Goal: Obtain resource: Obtain resource

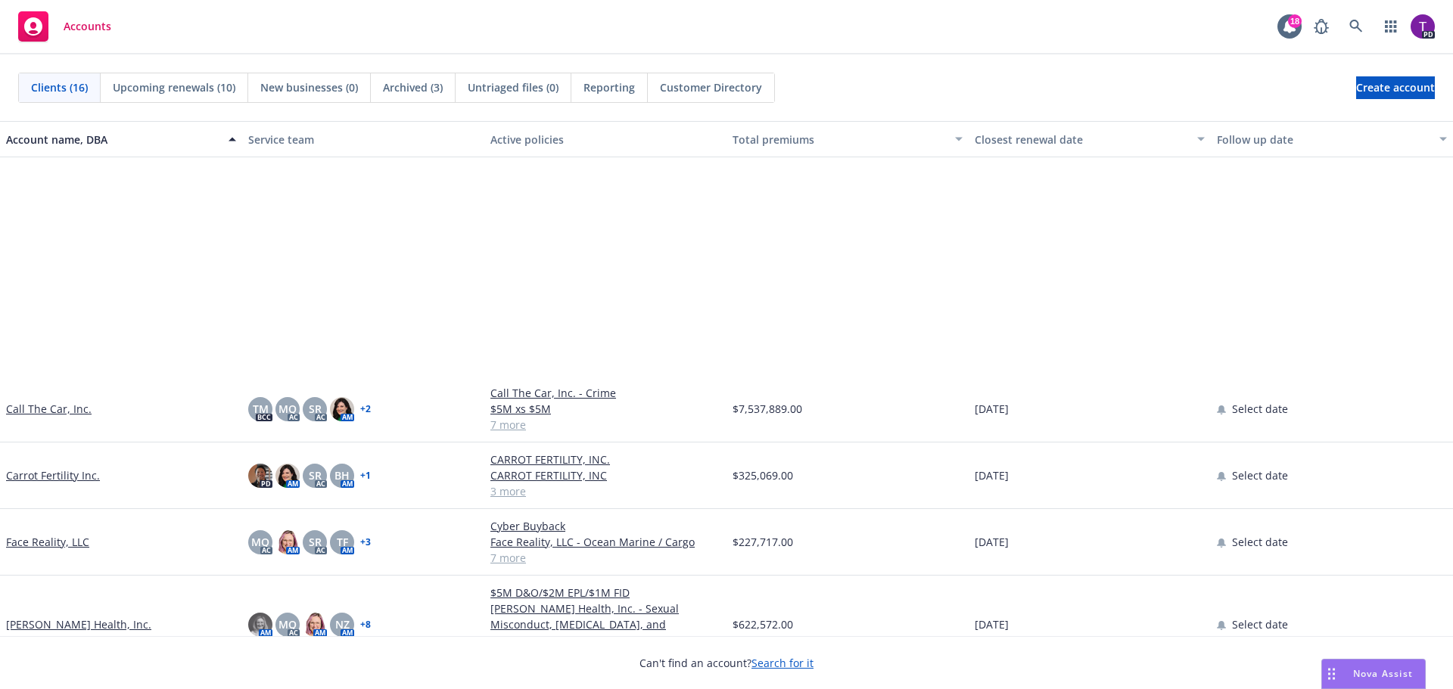
scroll to position [454, 0]
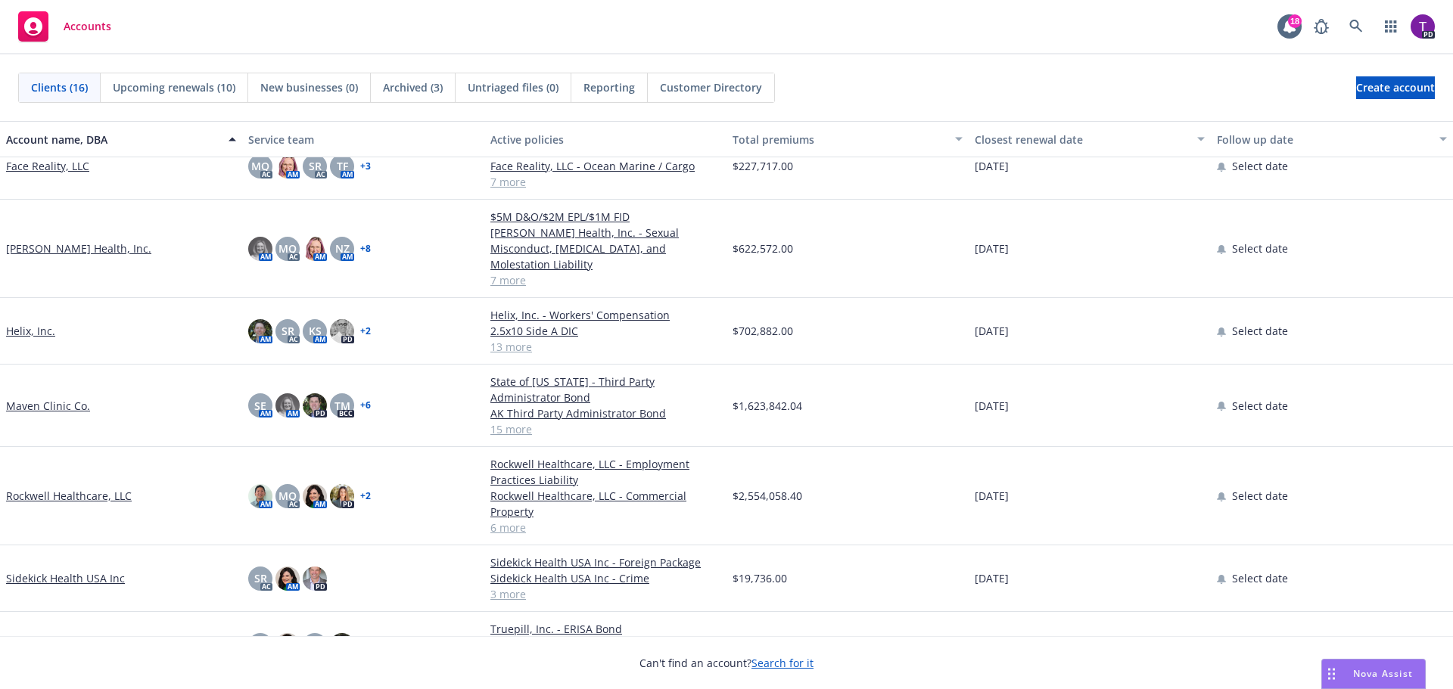
click at [20, 323] on link "Helix, Inc." at bounding box center [30, 331] width 49 height 16
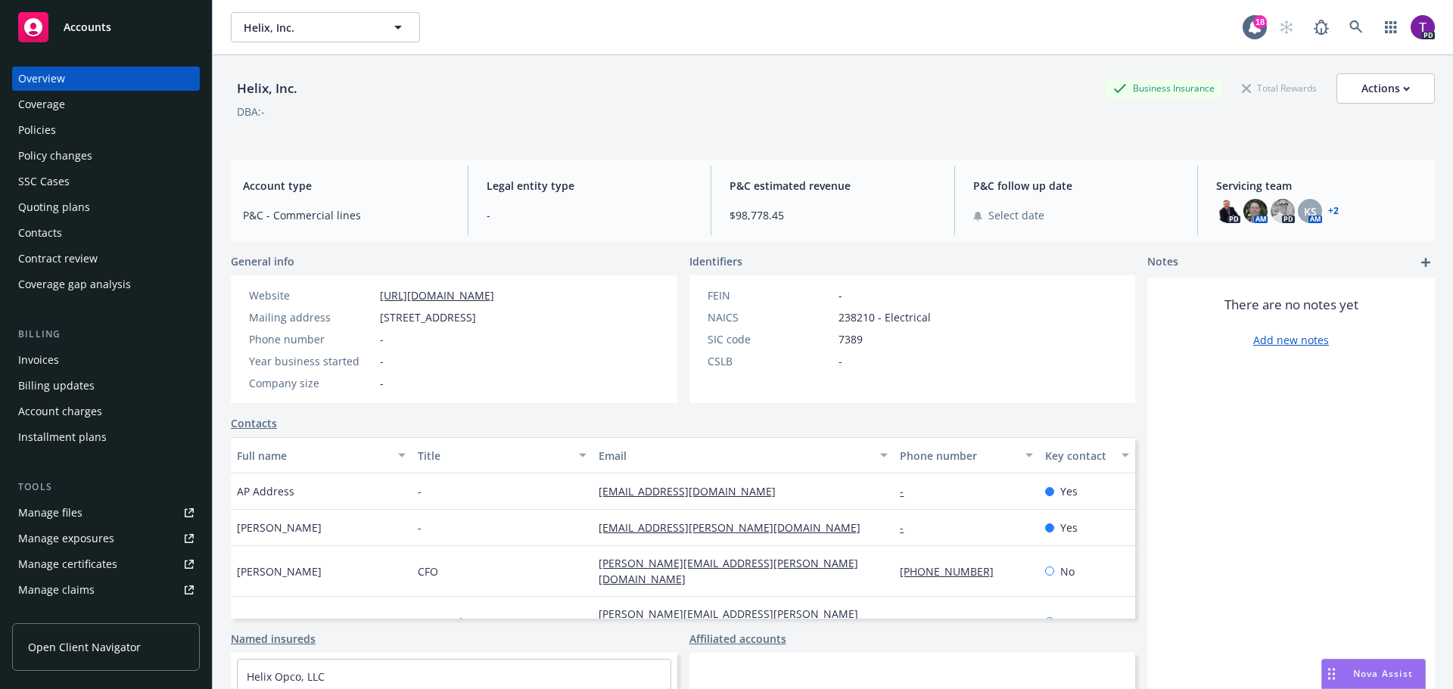
click at [64, 126] on div "Policies" at bounding box center [106, 130] width 176 height 24
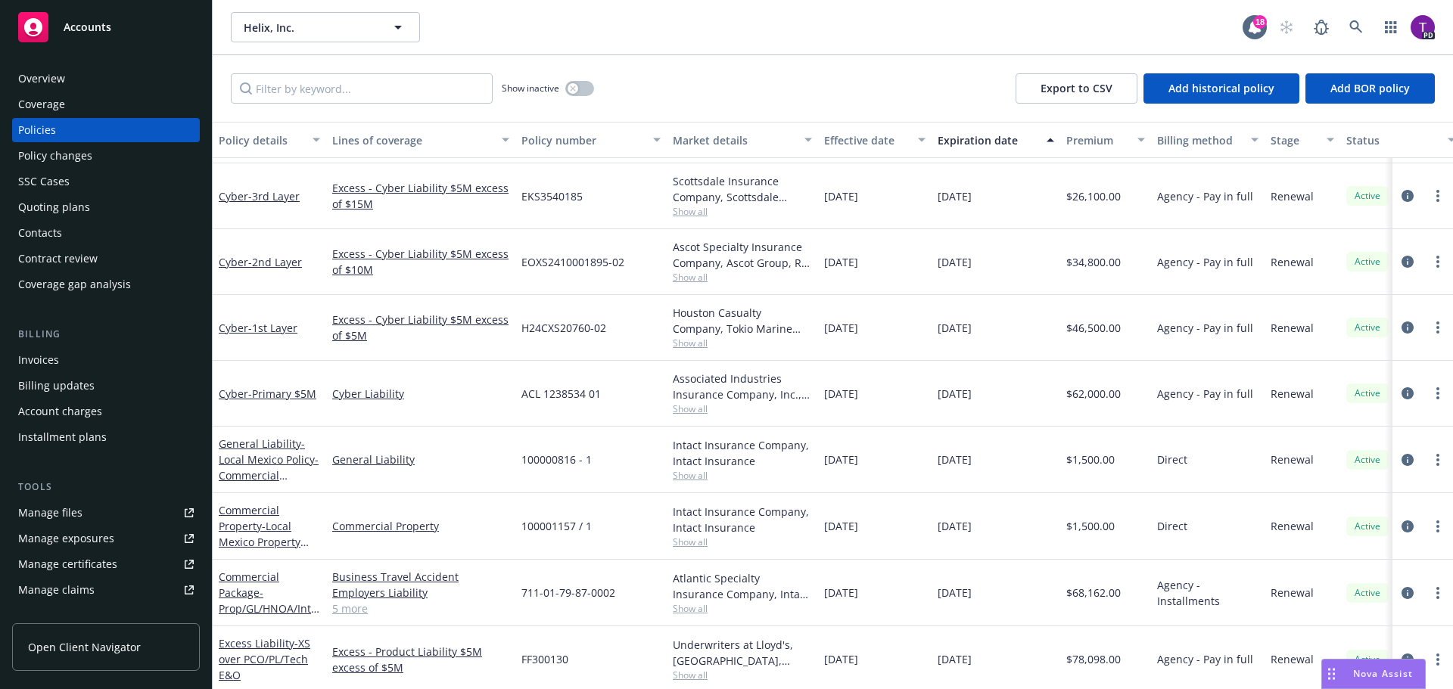
scroll to position [440, 0]
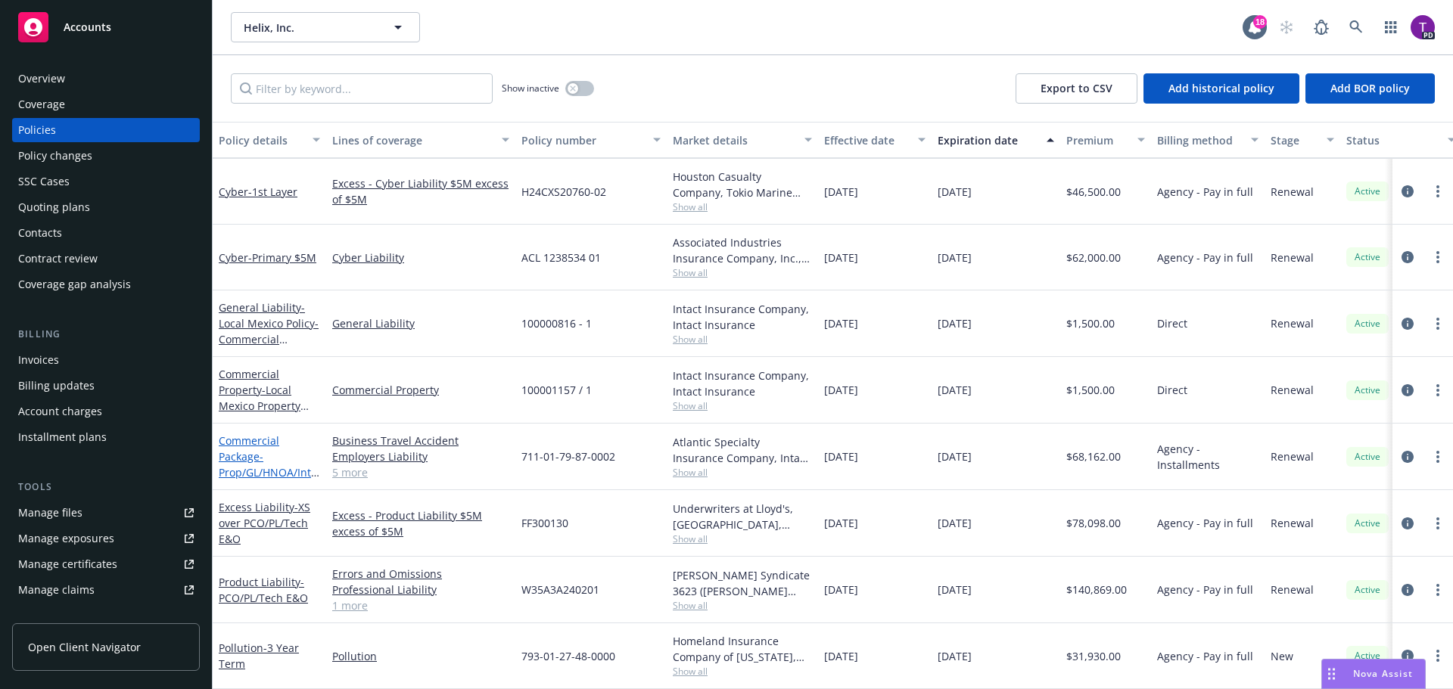
click at [248, 434] on link "Commercial Package - Prop/GL/HNOA/International/Umbrella" at bounding box center [268, 465] width 98 height 62
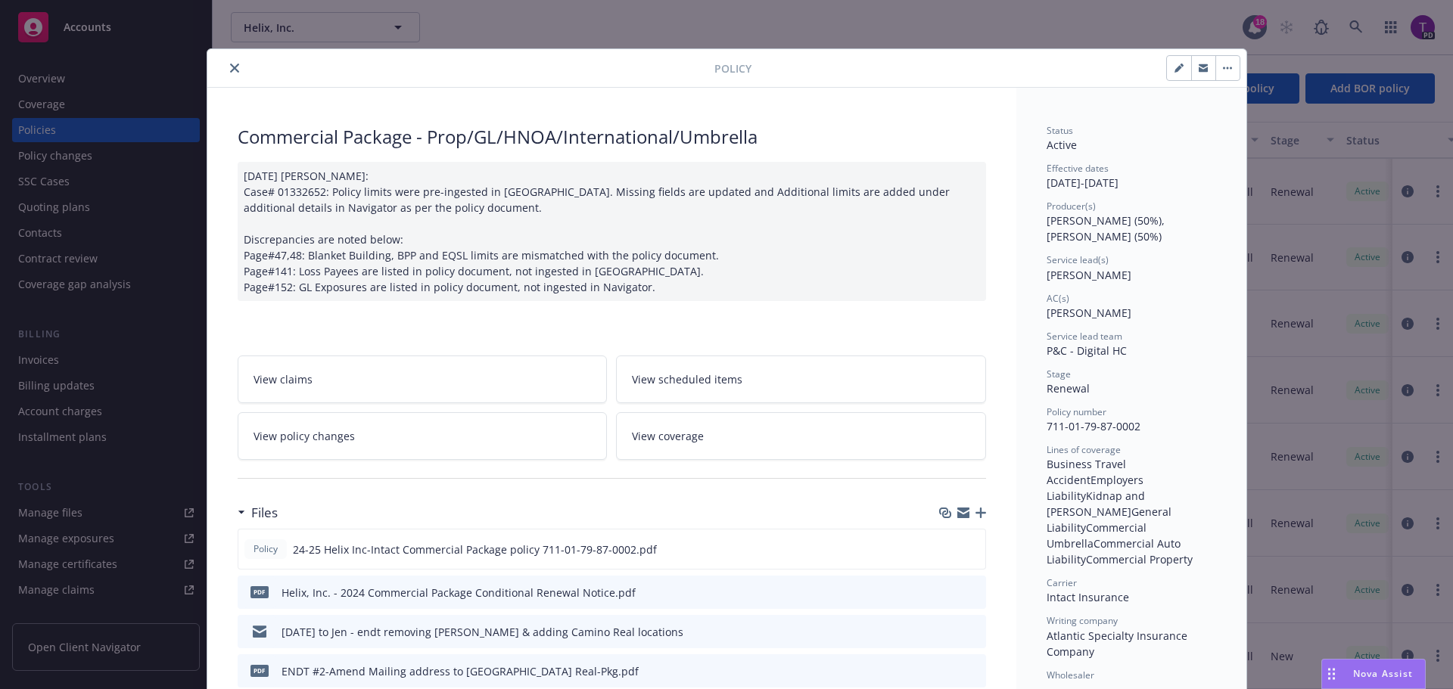
click at [365, 429] on link "View policy changes" at bounding box center [423, 436] width 370 height 48
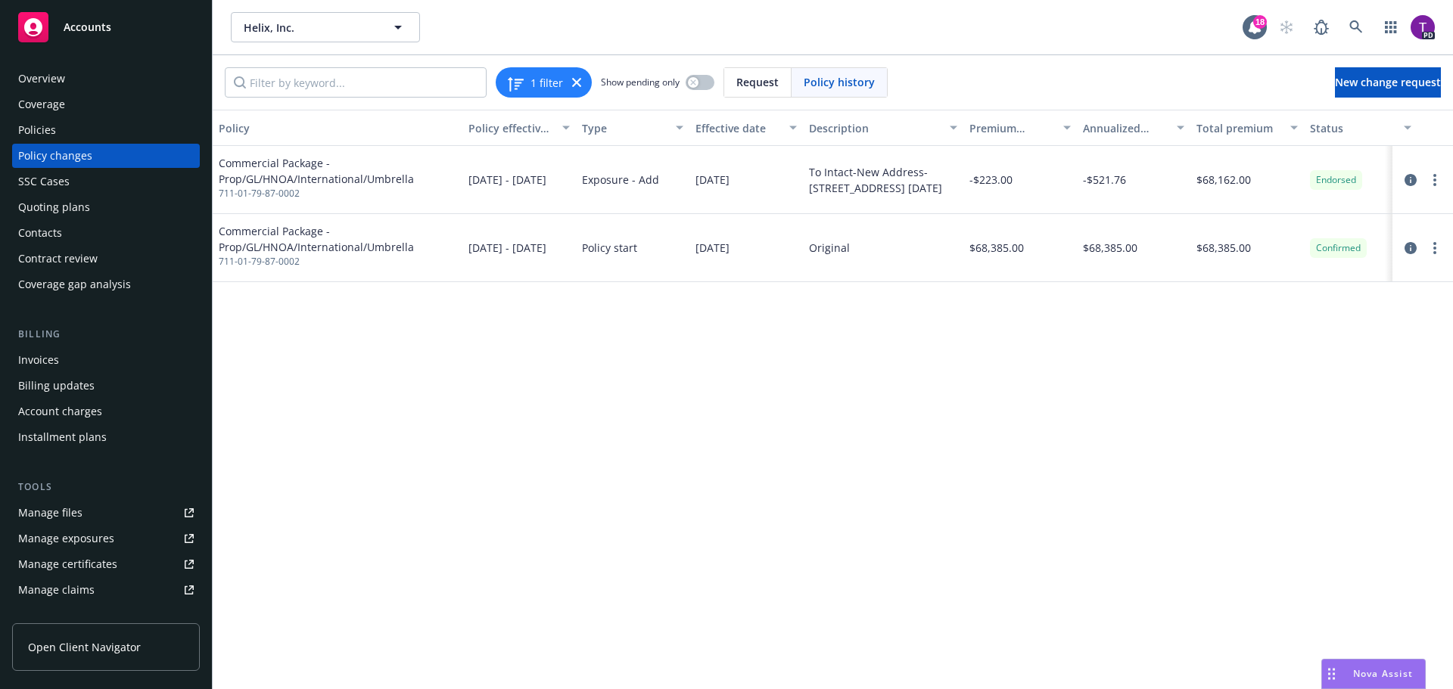
click at [61, 132] on div "Policies" at bounding box center [106, 130] width 176 height 24
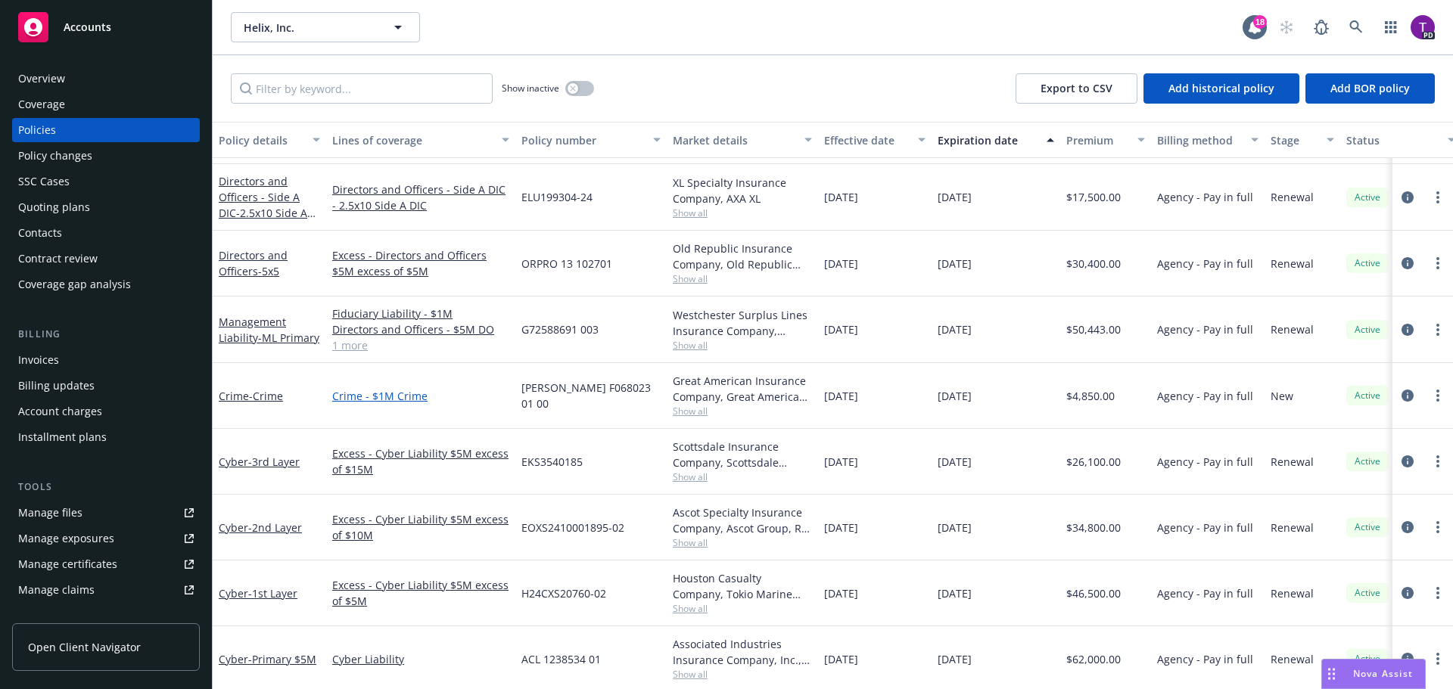
scroll to position [76, 0]
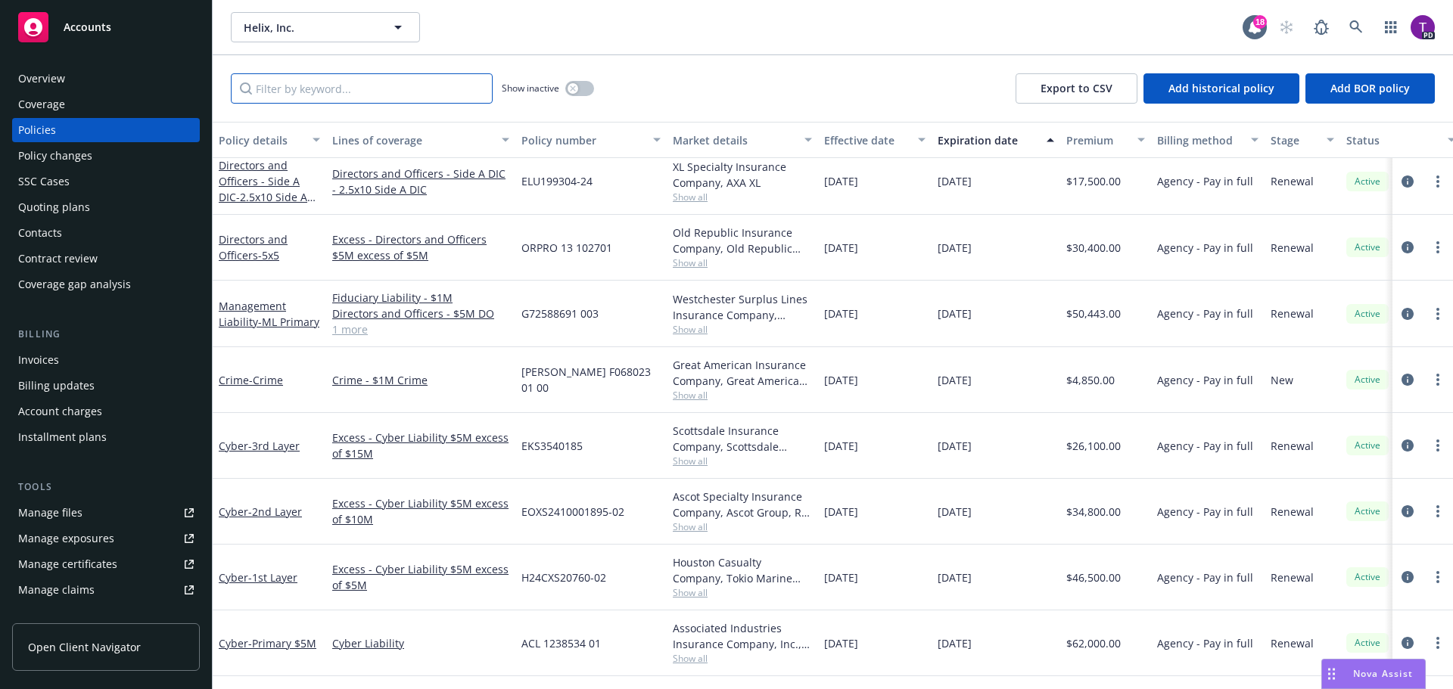
click at [348, 81] on input "Filter by keyword..." at bounding box center [362, 88] width 262 height 30
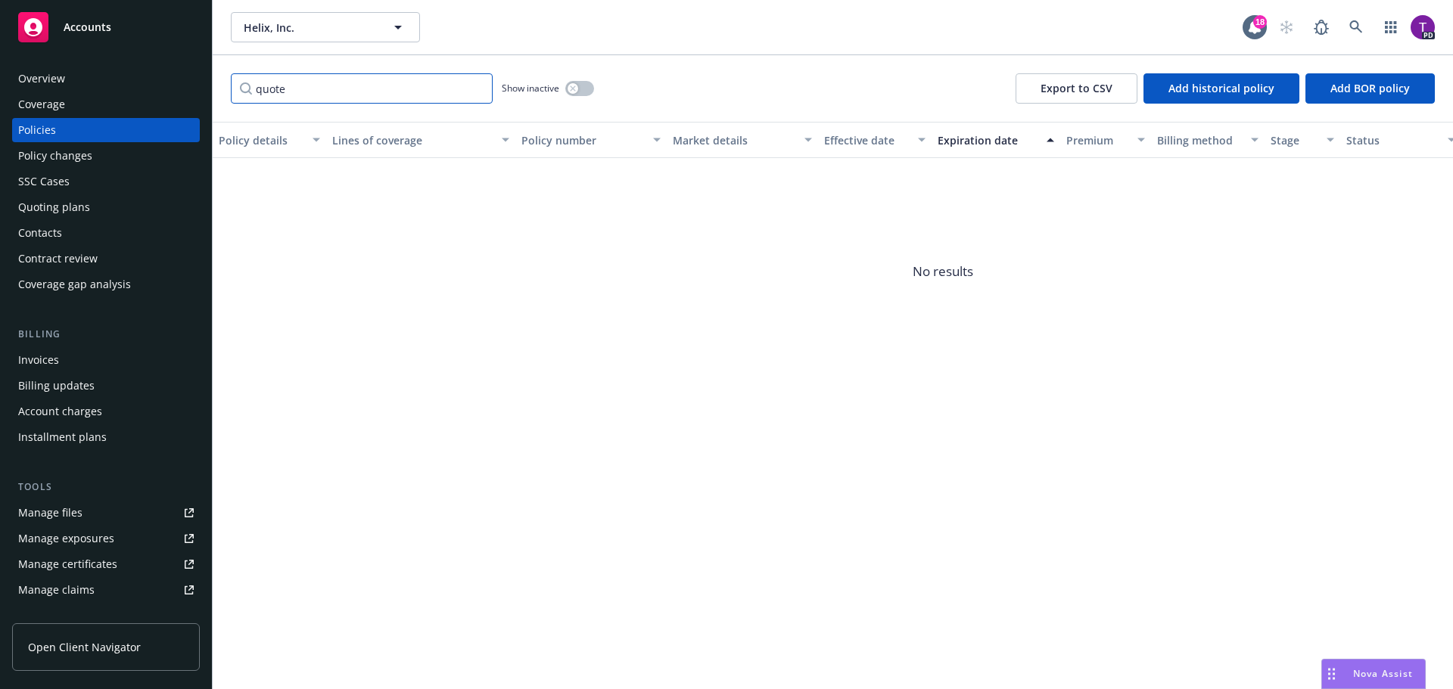
type input "quote"
click at [73, 511] on div "Manage files" at bounding box center [50, 513] width 64 height 24
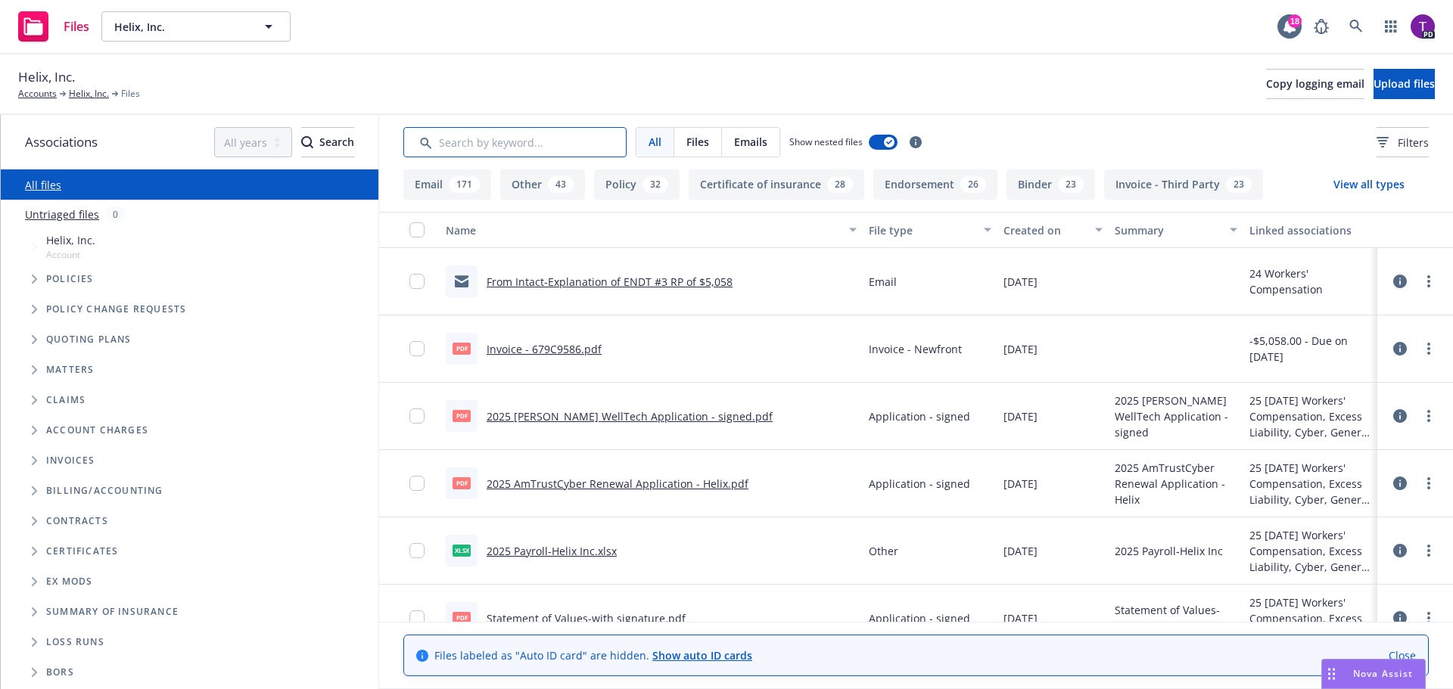
click at [493, 148] on input "Search by keyword..." at bounding box center [514, 142] width 223 height 30
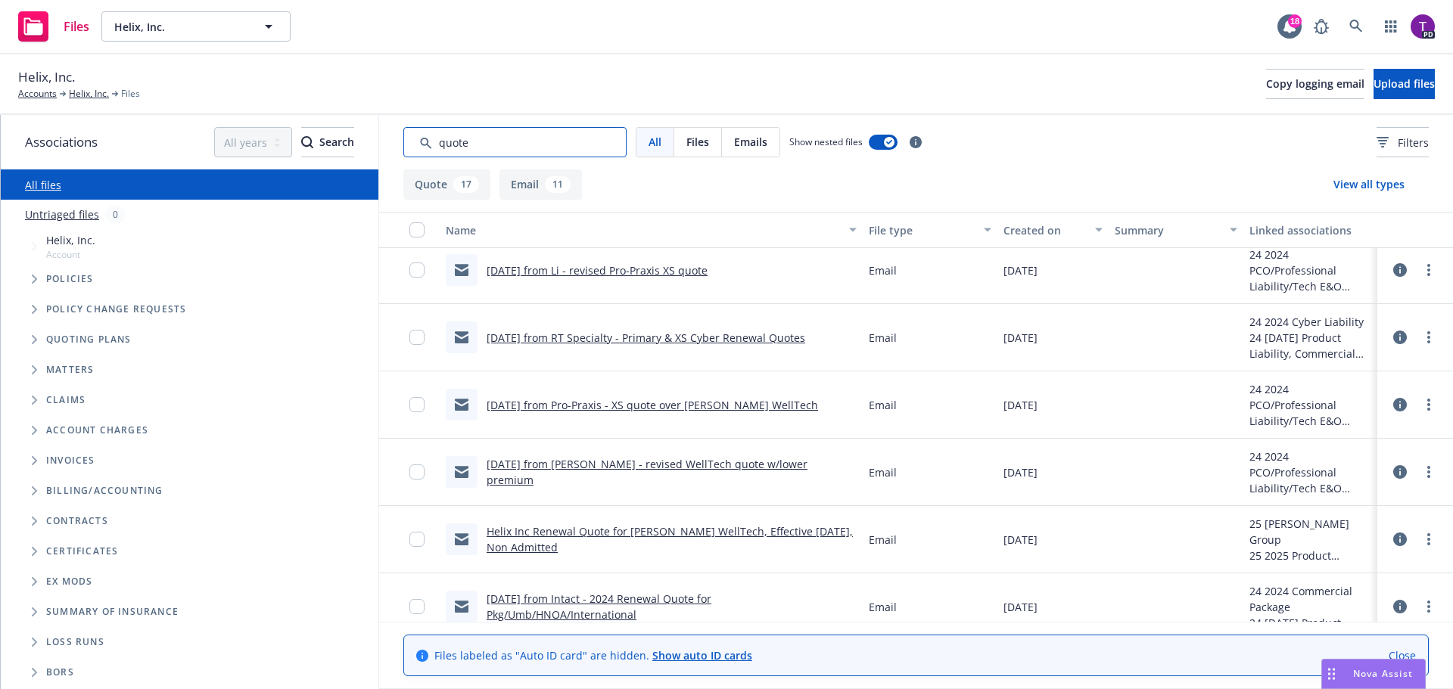
scroll to position [1437, 0]
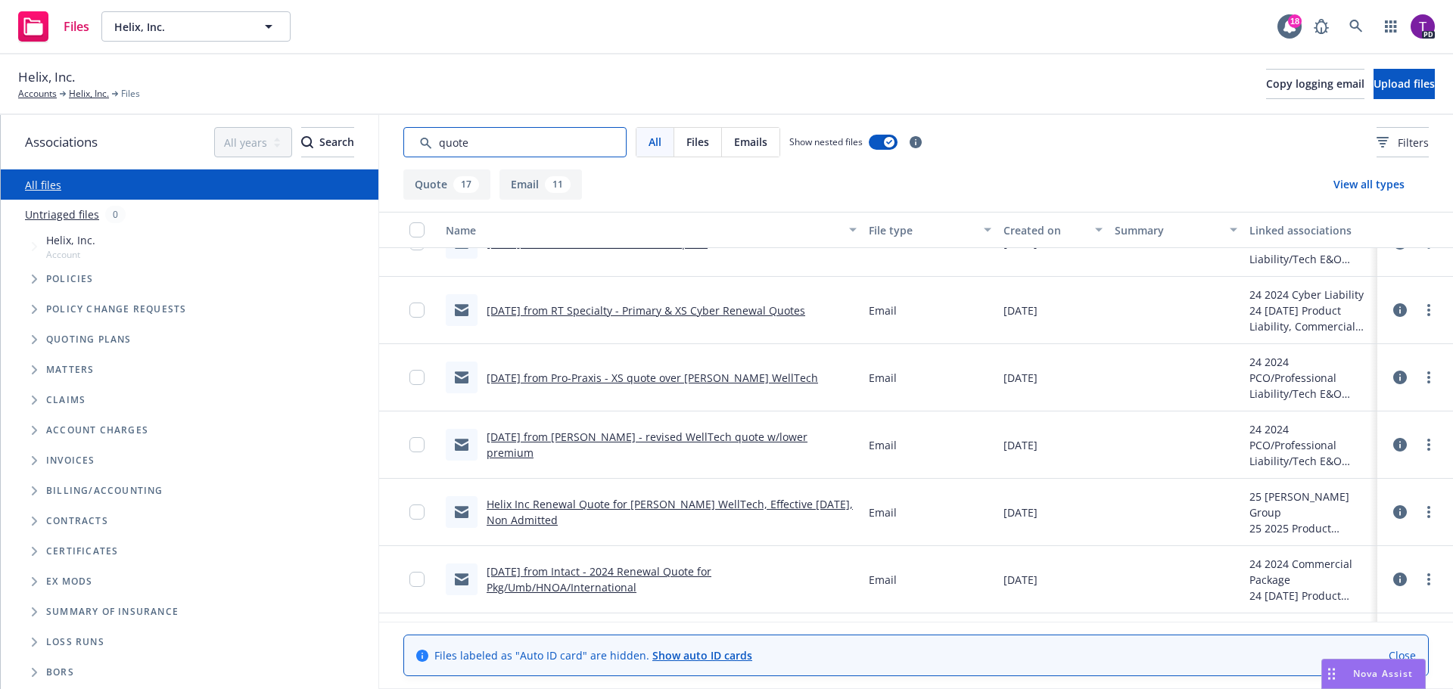
type input "quote"
click at [445, 181] on button "Quote 17" at bounding box center [446, 184] width 87 height 30
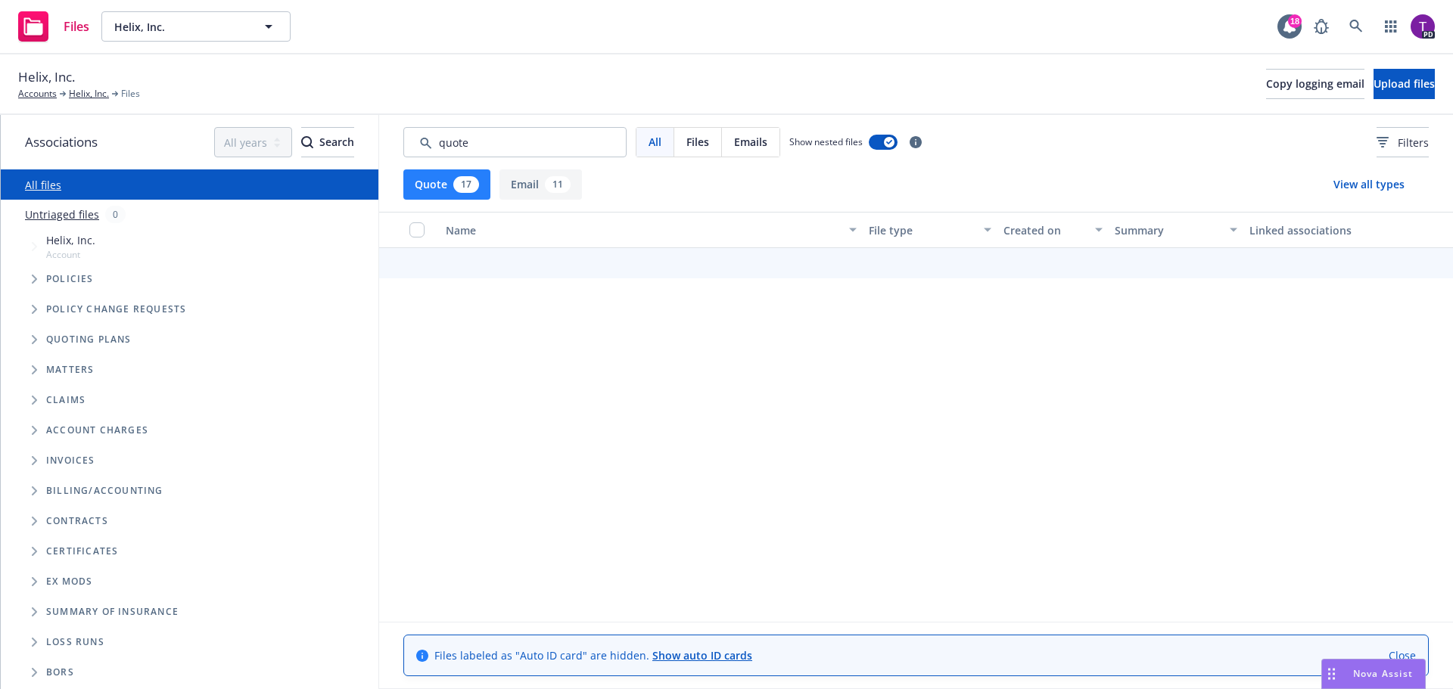
scroll to position [763, 0]
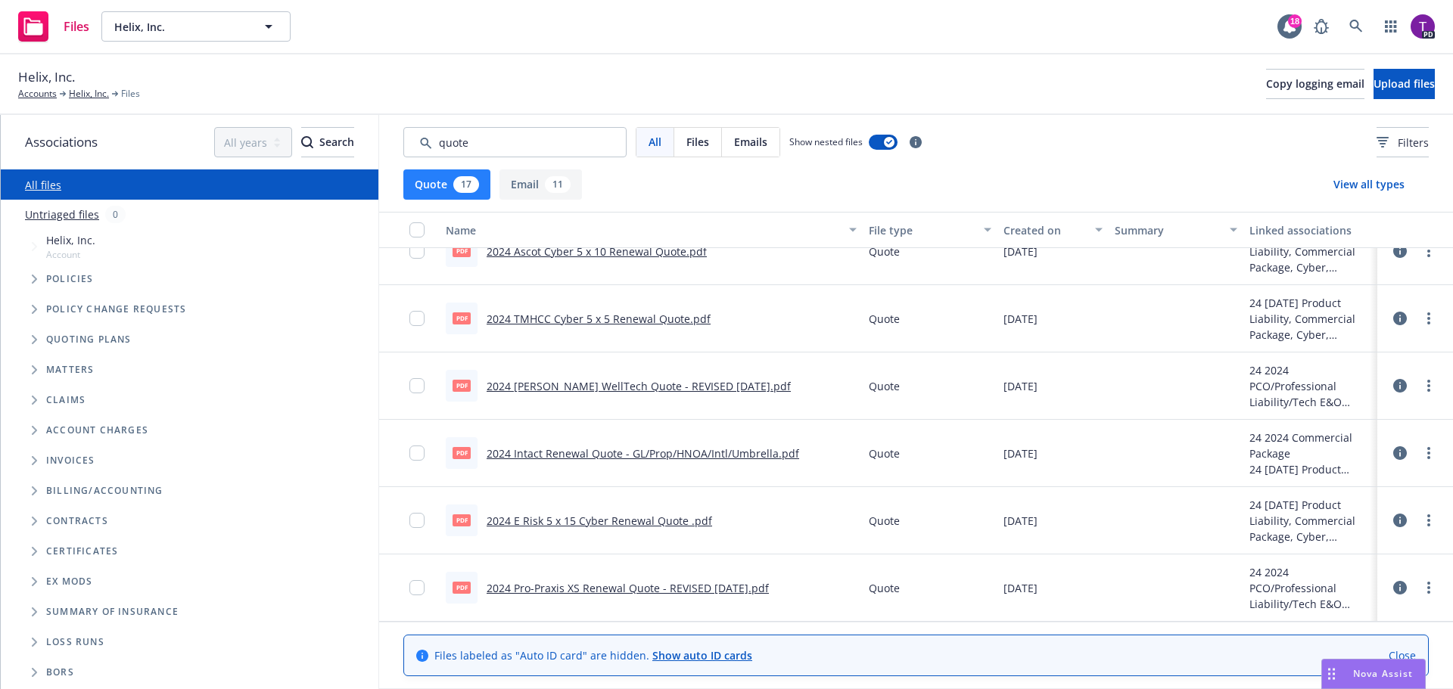
click at [668, 451] on link "2024 Intact Renewal Quote - GL/Prop/HNOA/Intl/Umbrella.pdf" at bounding box center [642, 453] width 312 height 14
click at [617, 451] on link "2024 Intact Renewal Quote - GL/Prop/HNOA/Intl/Umbrella.pdf" at bounding box center [642, 453] width 312 height 14
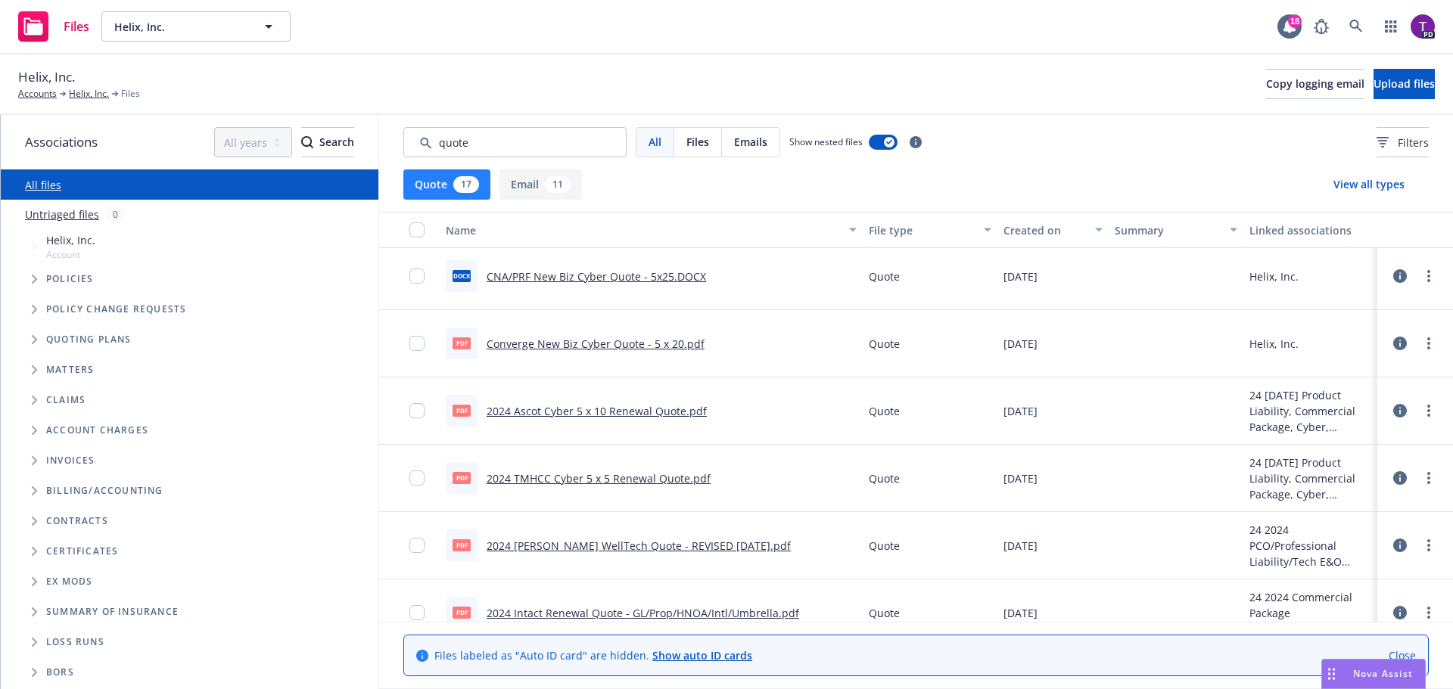
scroll to position [681, 0]
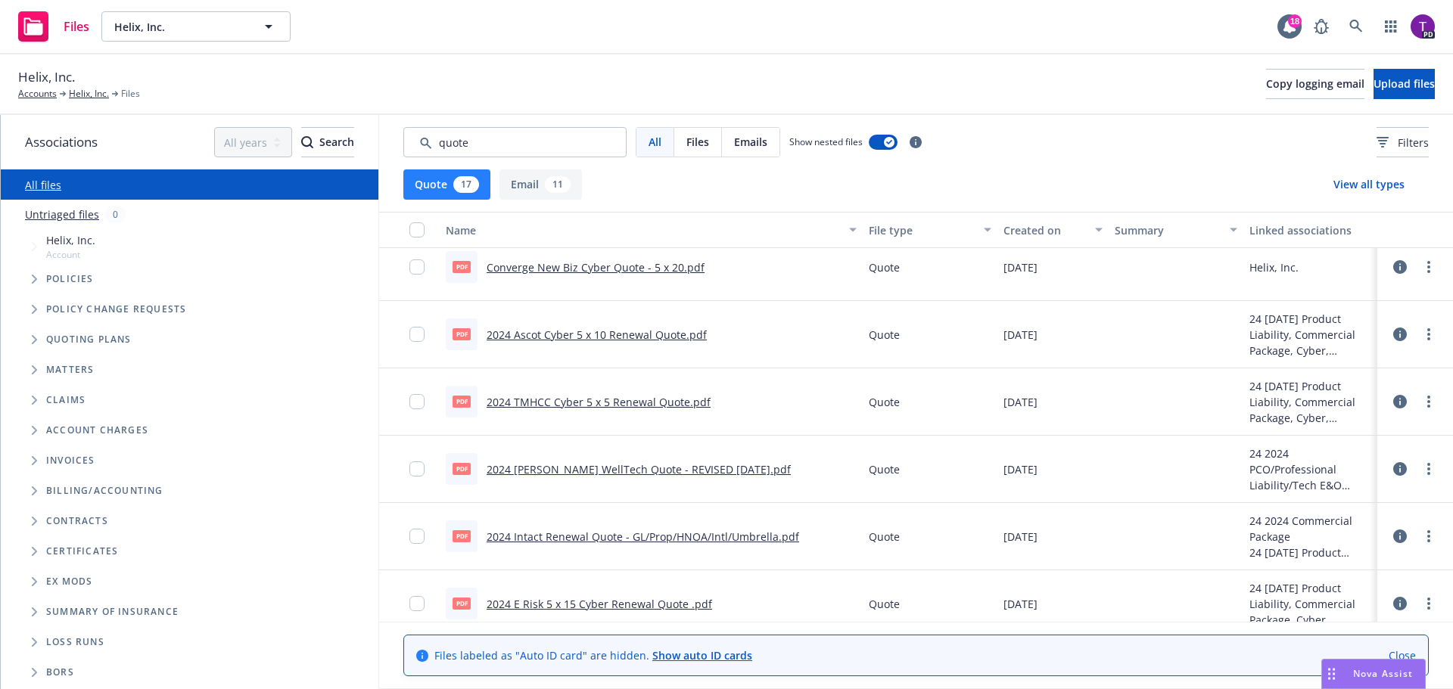
click at [634, 533] on link "2024 Intact Renewal Quote - GL/Prop/HNOA/Intl/Umbrella.pdf" at bounding box center [642, 537] width 312 height 14
click at [673, 466] on link "2024 Beazley WellTech Quote - REVISED 8.20.24.pdf" at bounding box center [638, 469] width 304 height 14
click at [91, 93] on link "Helix, Inc." at bounding box center [89, 94] width 40 height 14
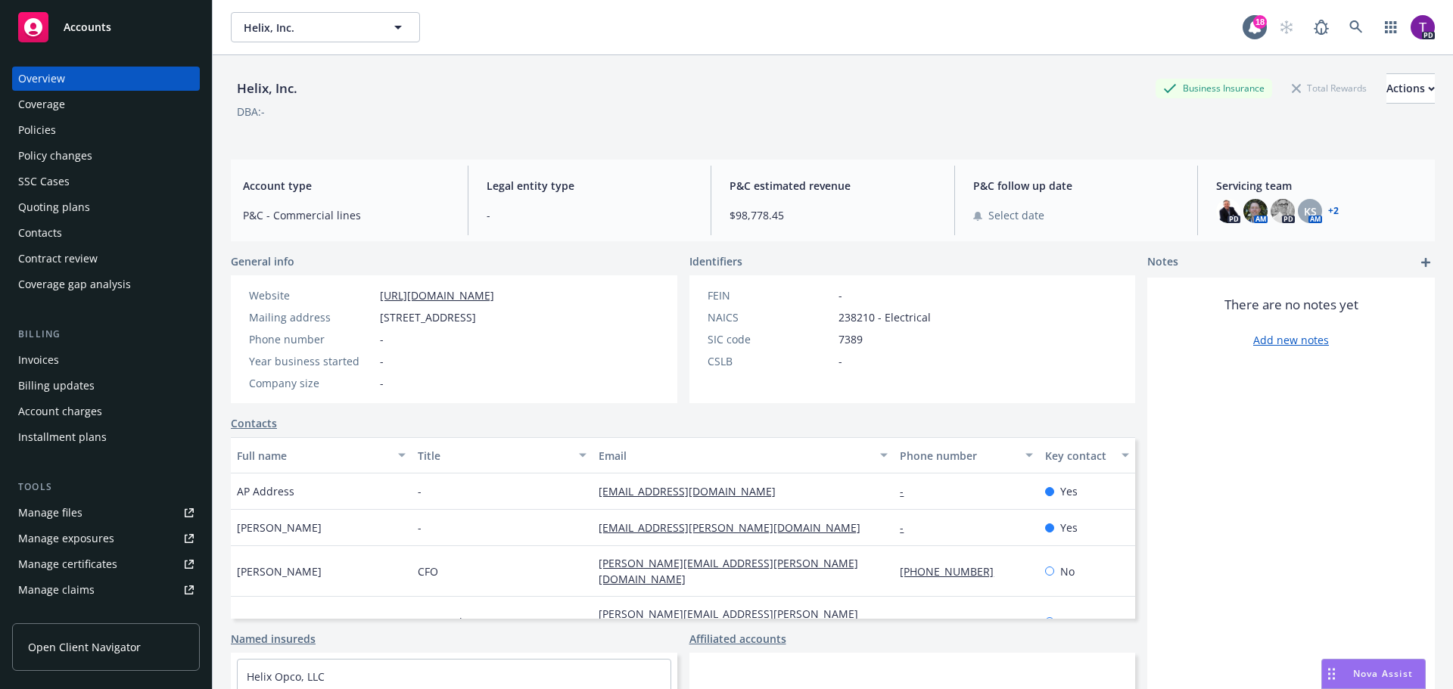
click at [65, 135] on div "Policies" at bounding box center [106, 130] width 176 height 24
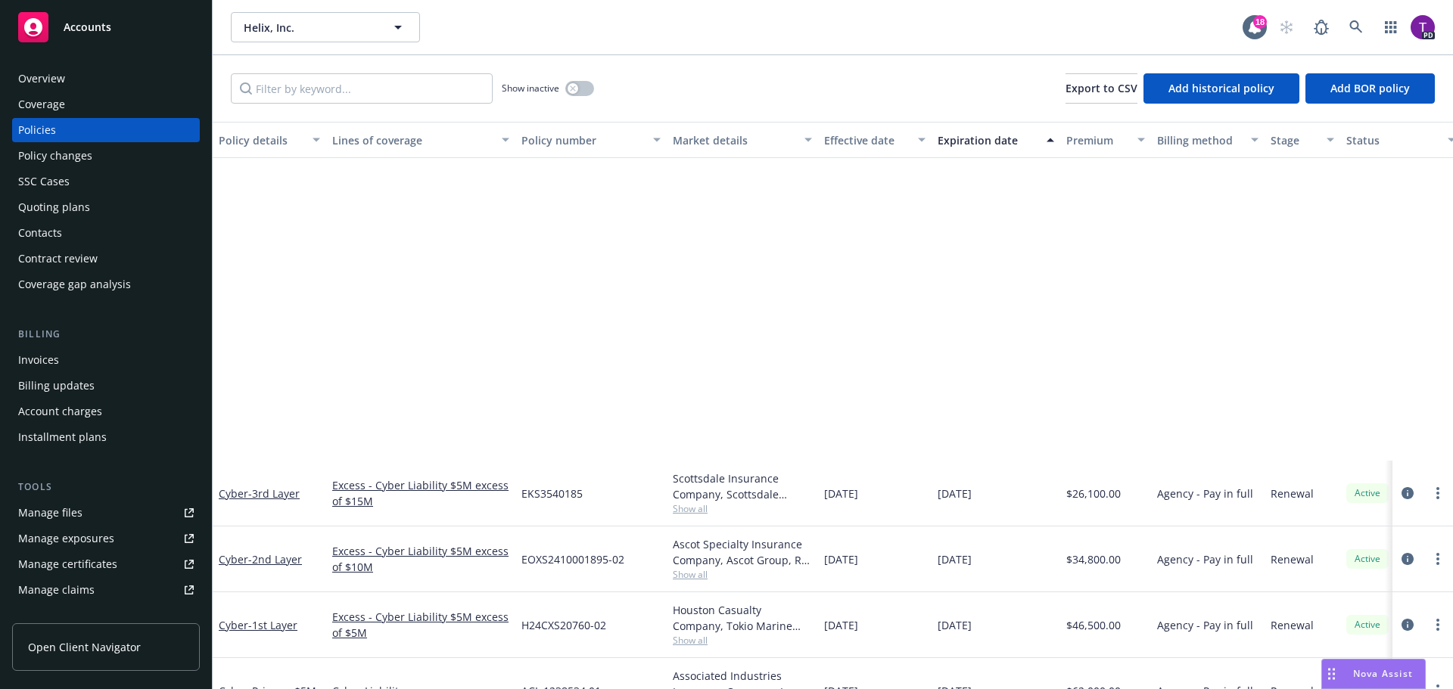
scroll to position [388, 0]
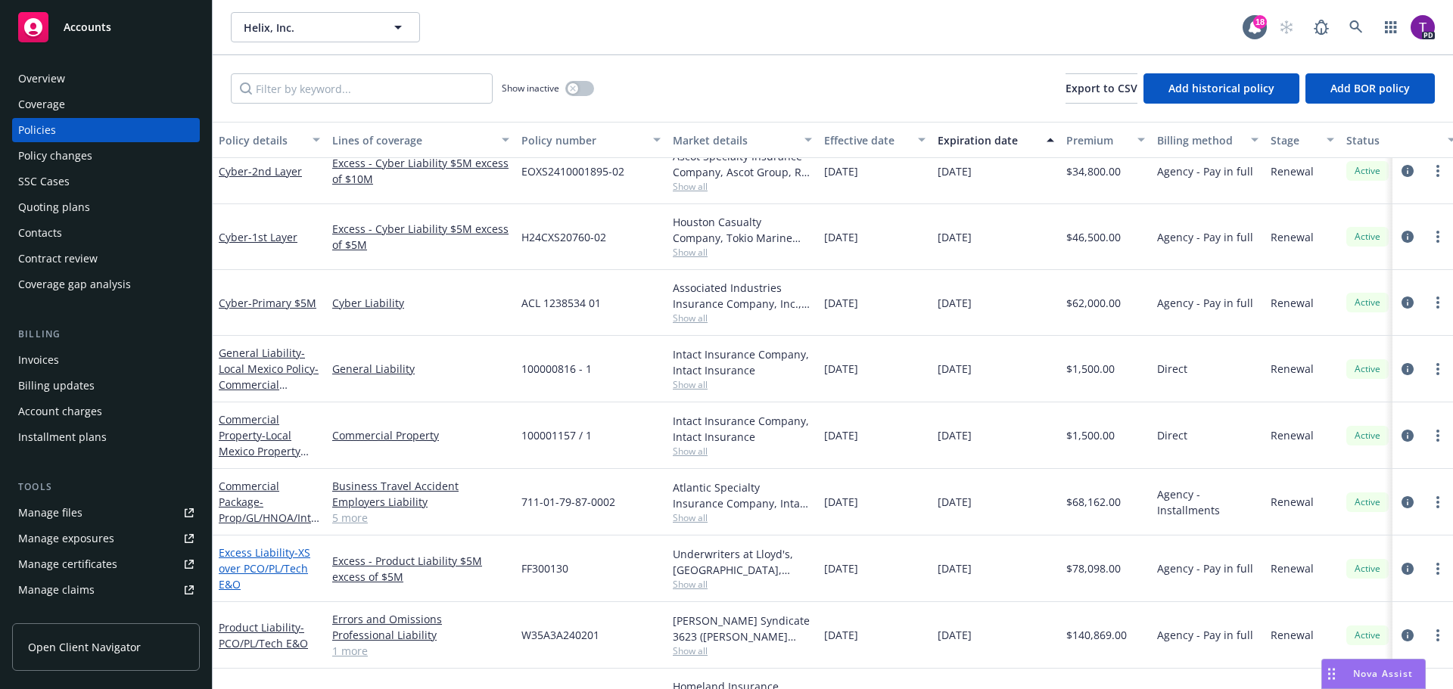
click at [269, 555] on link "Excess Liability - XS over PCO/PL/Tech E&O" at bounding box center [265, 568] width 92 height 46
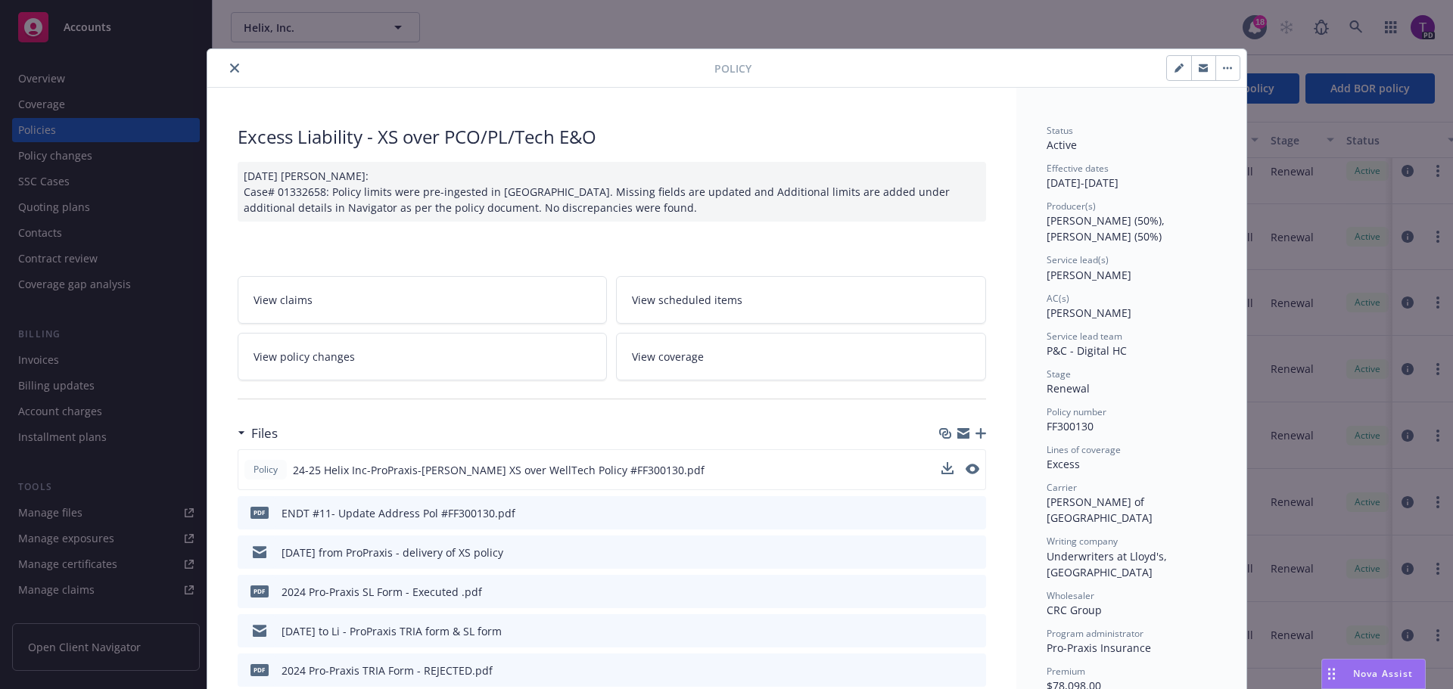
scroll to position [76, 0]
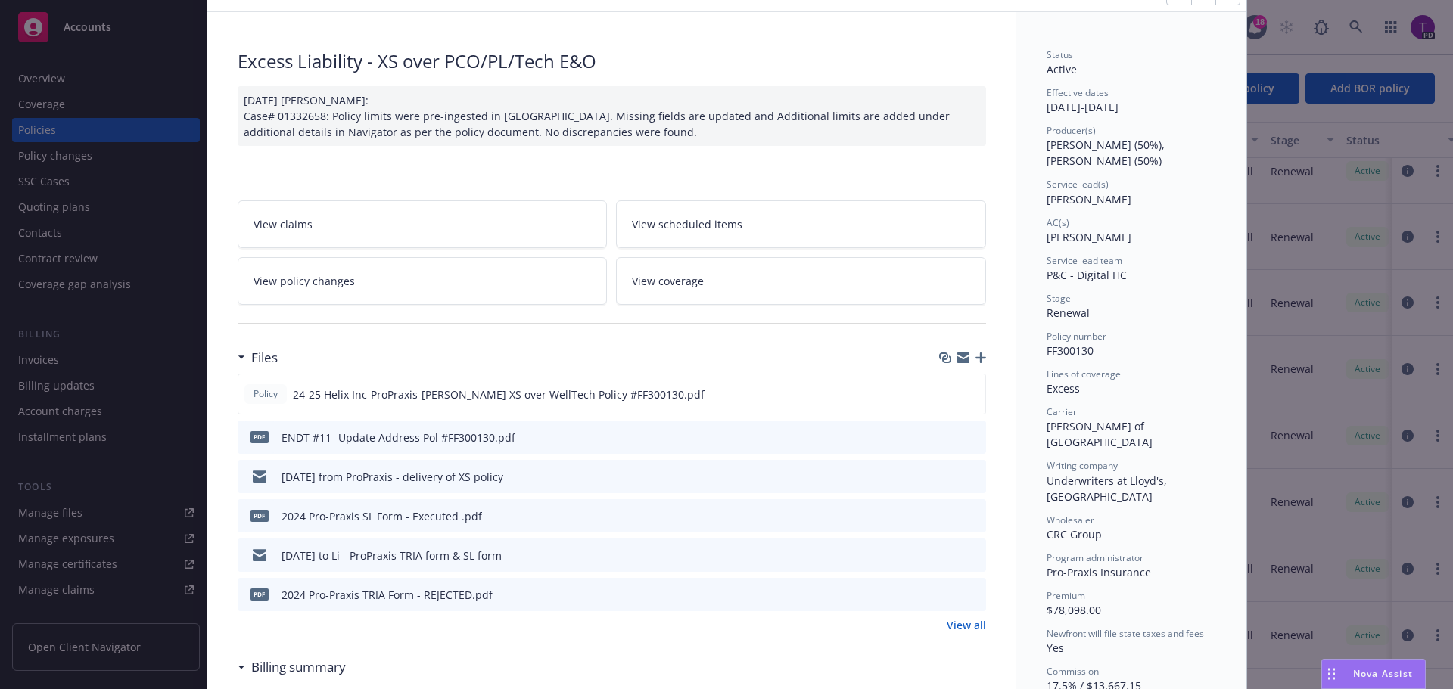
click at [409, 284] on link "View policy changes" at bounding box center [423, 281] width 370 height 48
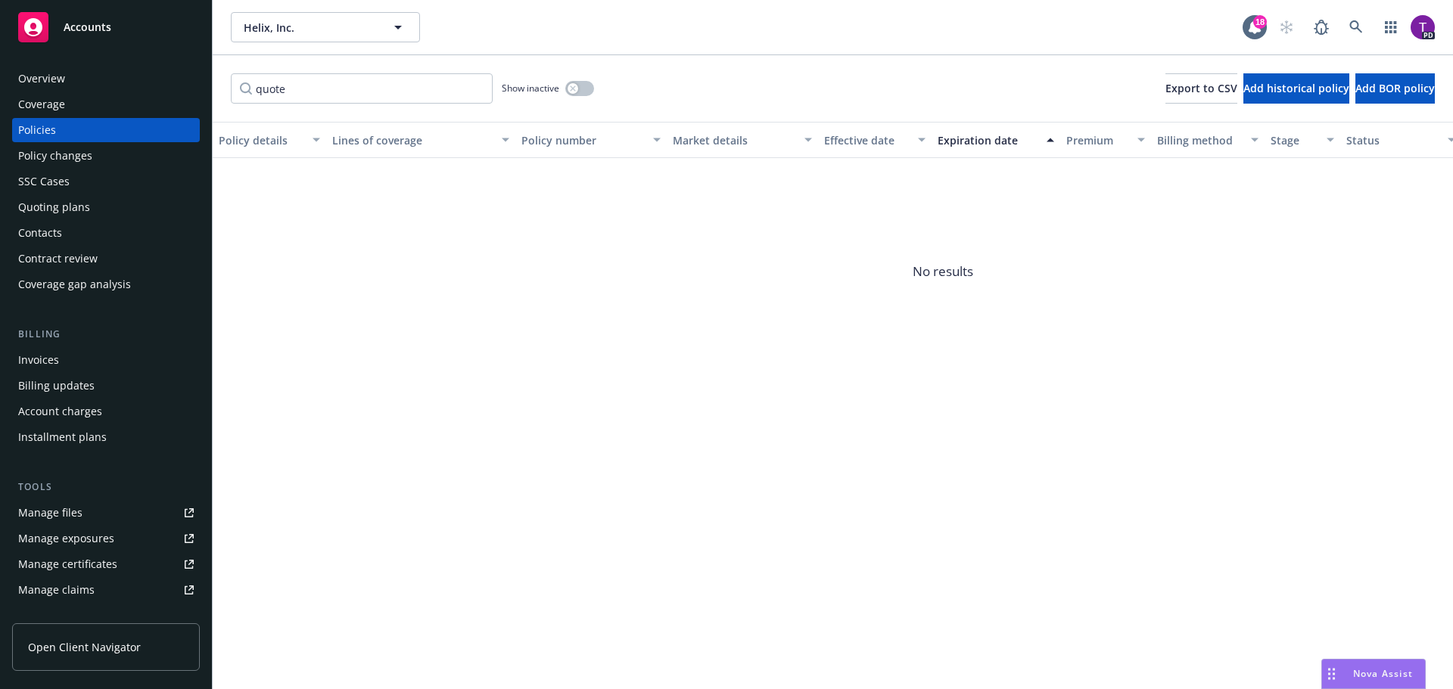
click at [61, 128] on div "Policies" at bounding box center [106, 130] width 176 height 24
click at [123, 32] on div "Accounts" at bounding box center [106, 27] width 176 height 30
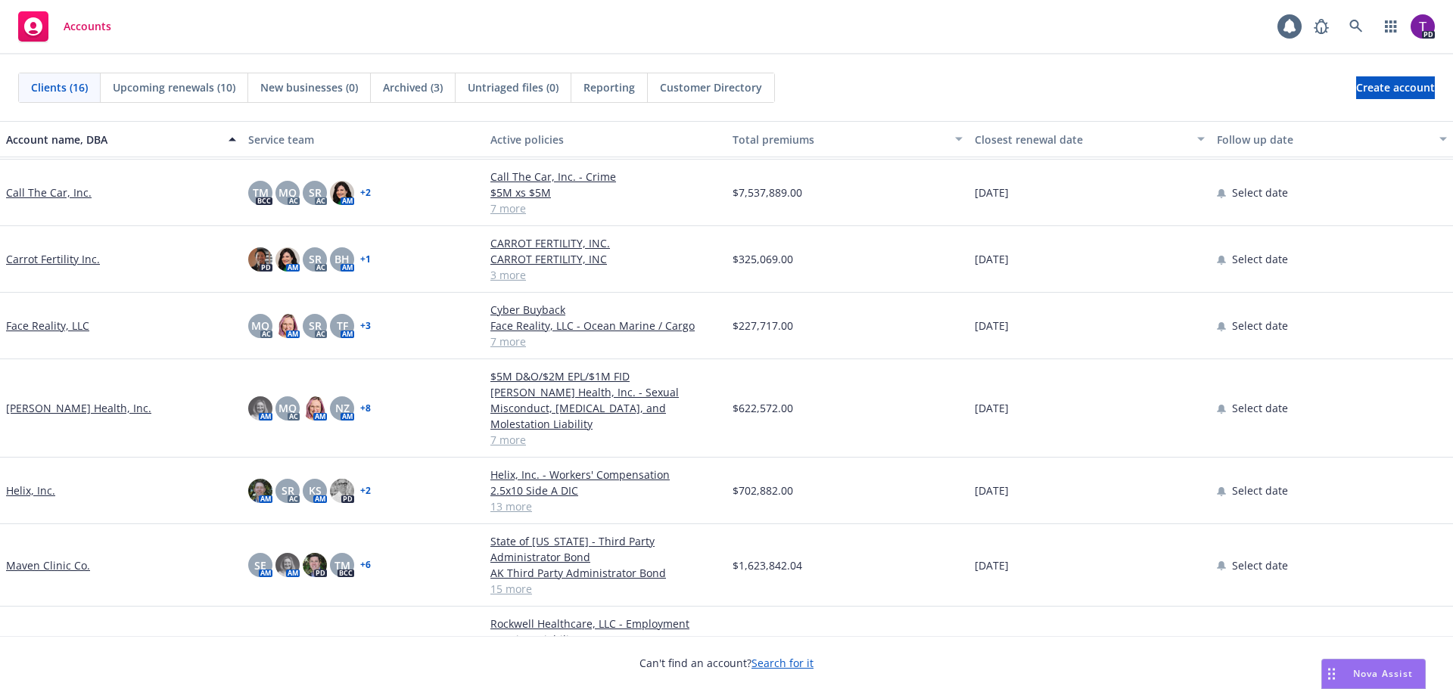
scroll to position [378, 0]
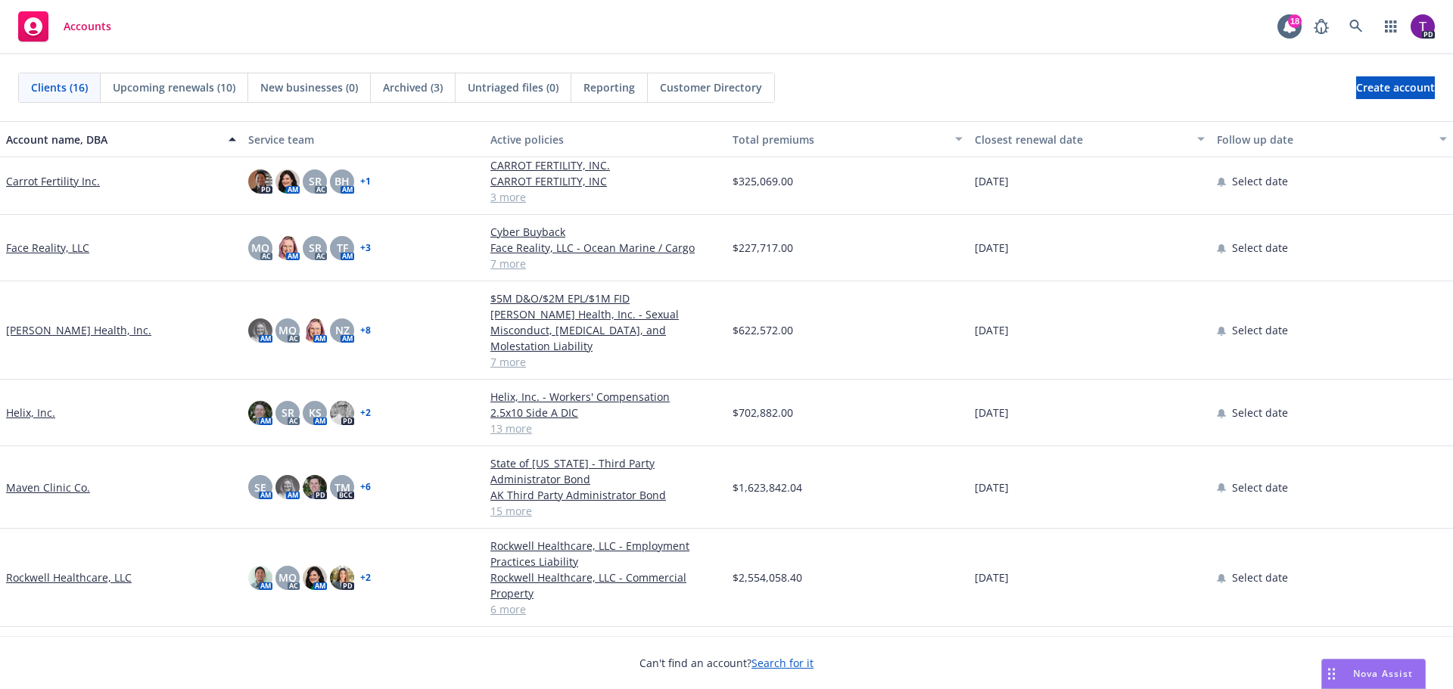
click at [42, 405] on link "Helix, Inc." at bounding box center [30, 413] width 49 height 16
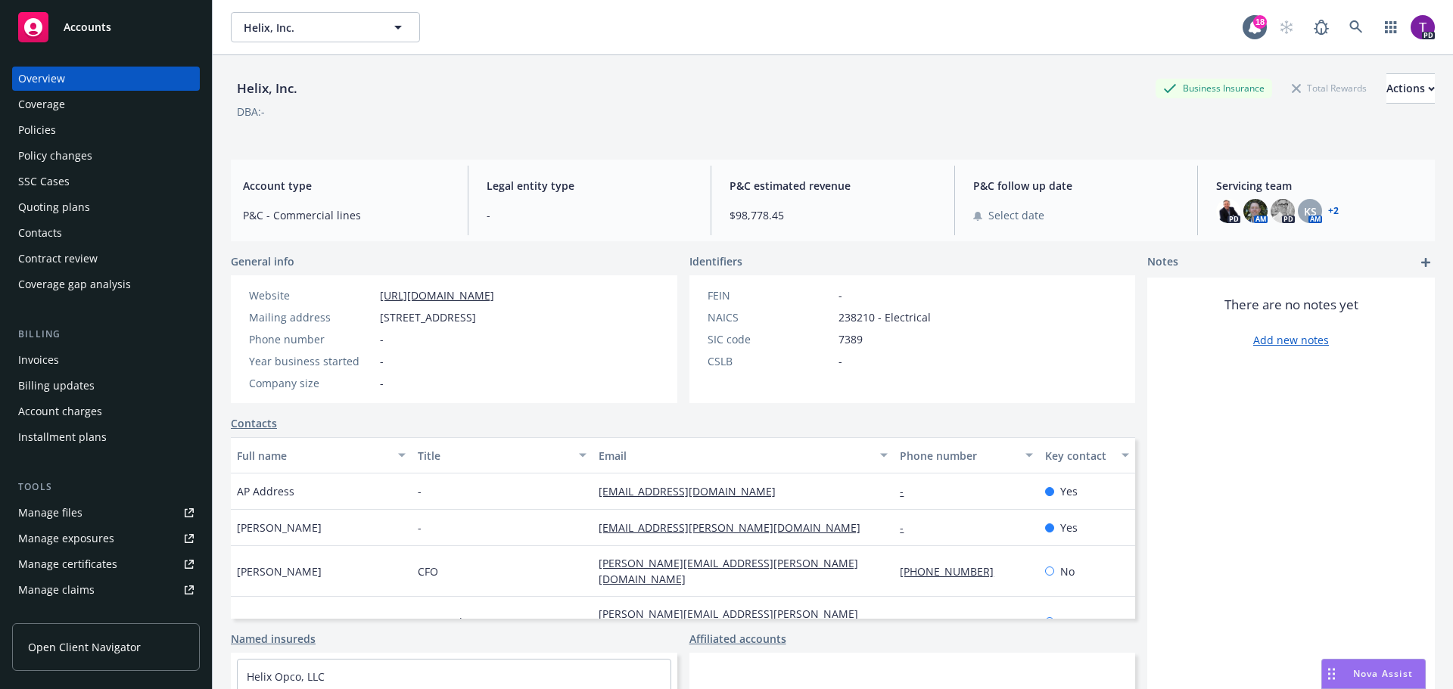
click at [101, 514] on link "Manage files" at bounding box center [106, 513] width 188 height 24
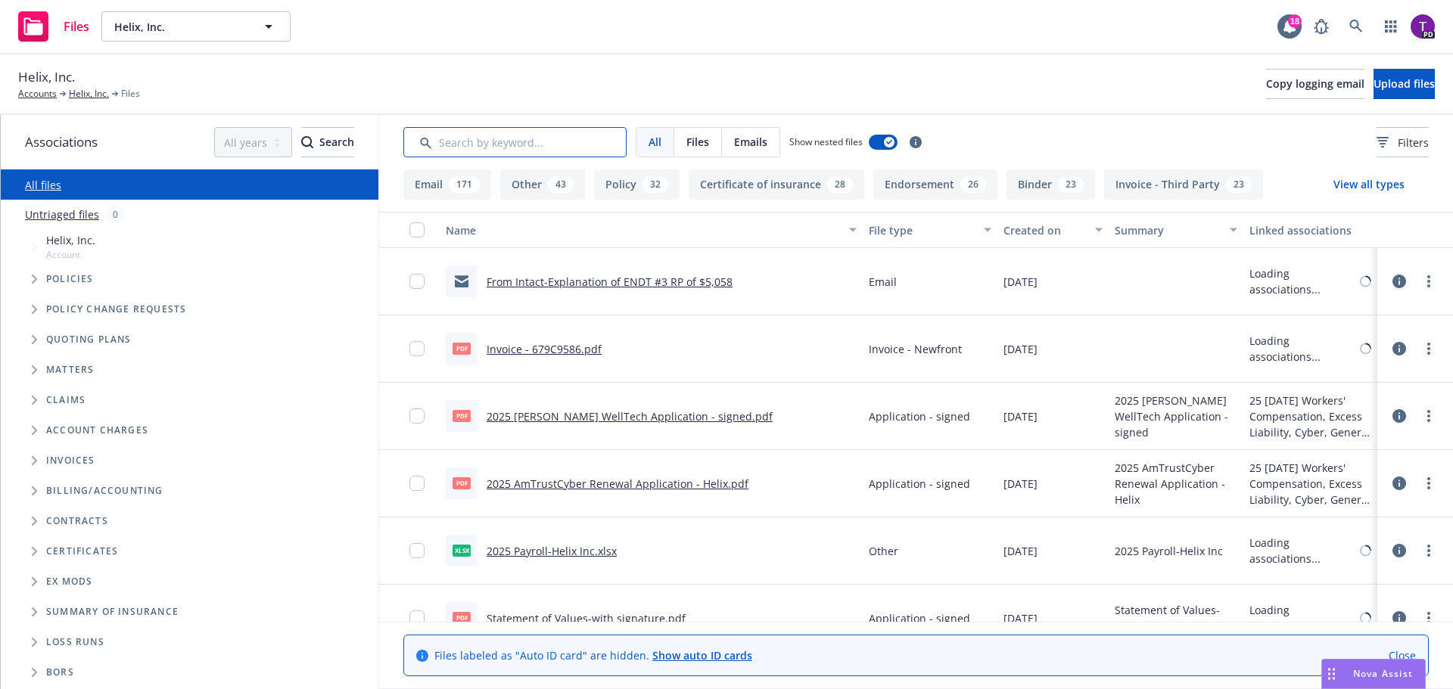
click at [563, 144] on input "Search by keyword..." at bounding box center [514, 142] width 223 height 30
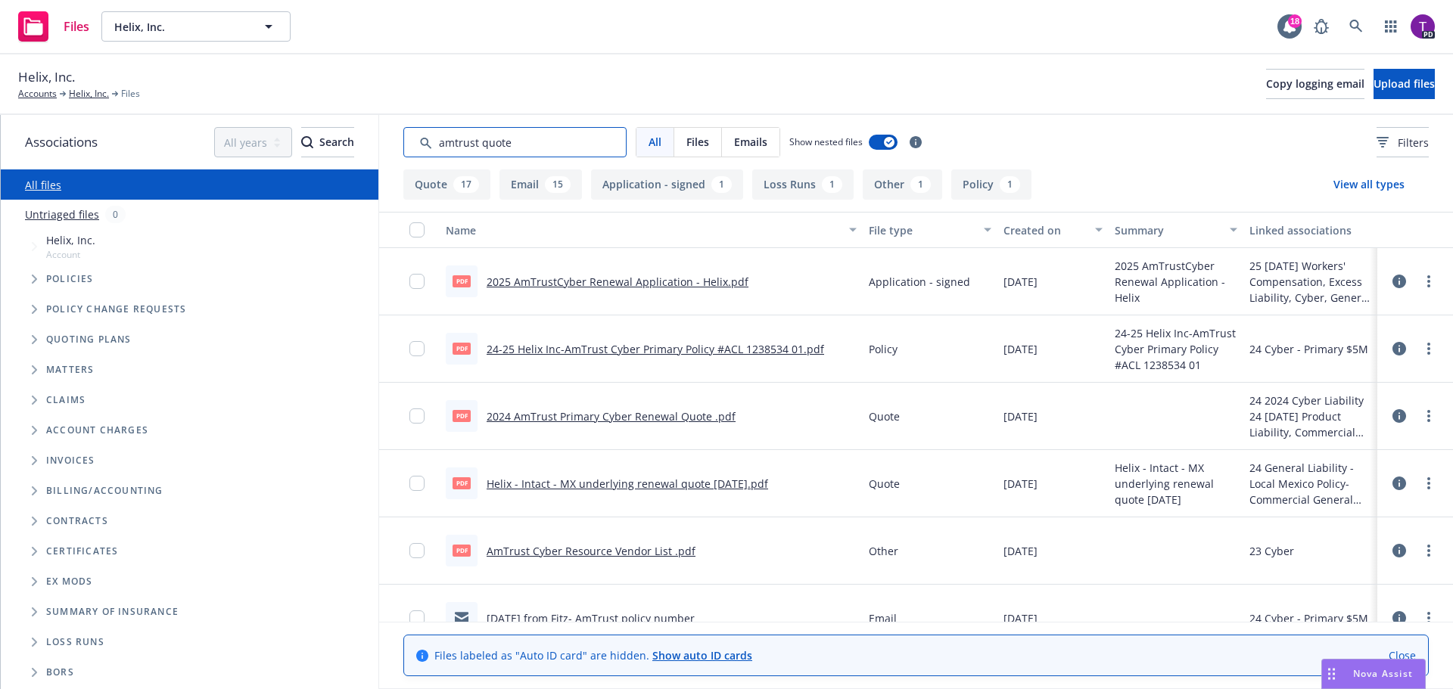
type input "amtrust quote"
click at [654, 418] on link "2024 AmTrust Primary Cyber Renewal Quote .pdf" at bounding box center [610, 416] width 249 height 14
